Goal: Obtain resource: Obtain resource

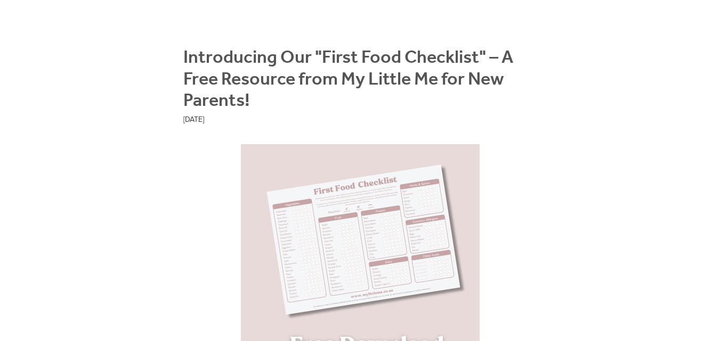
scroll to position [231, 0]
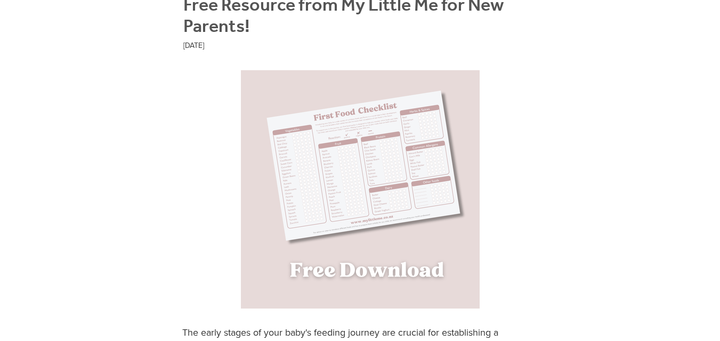
click at [405, 191] on img at bounding box center [360, 189] width 239 height 239
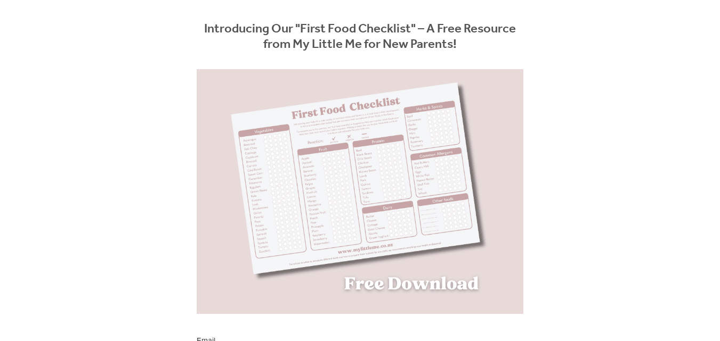
scroll to position [95, 0]
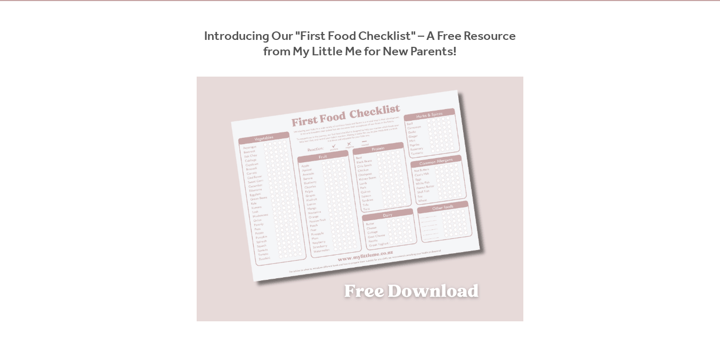
click at [420, 196] on img at bounding box center [360, 199] width 378 height 245
click at [410, 184] on img at bounding box center [360, 199] width 378 height 245
